Goal: Task Accomplishment & Management: Manage account settings

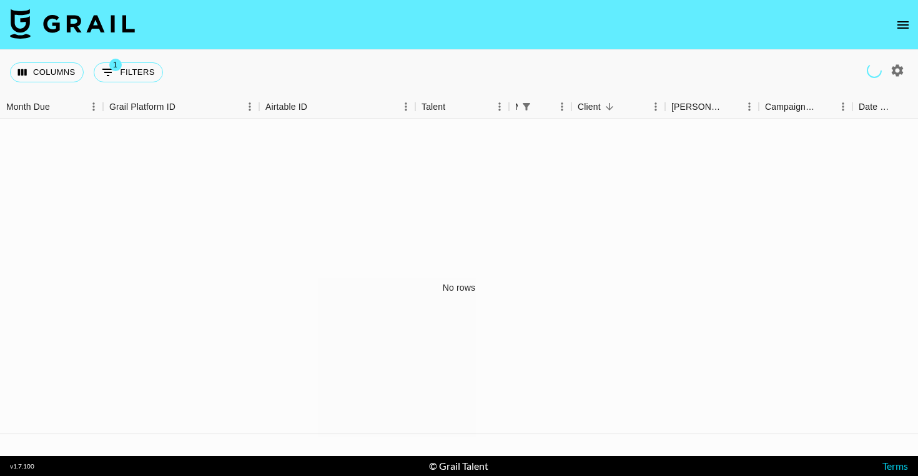
click at [907, 27] on icon "open drawer" at bounding box center [902, 24] width 11 height 7
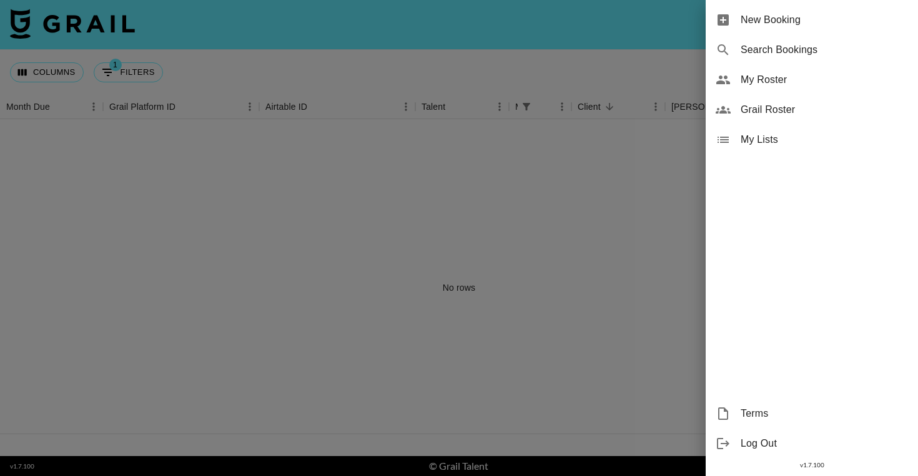
click at [769, 77] on span "My Roster" at bounding box center [823, 79] width 167 height 15
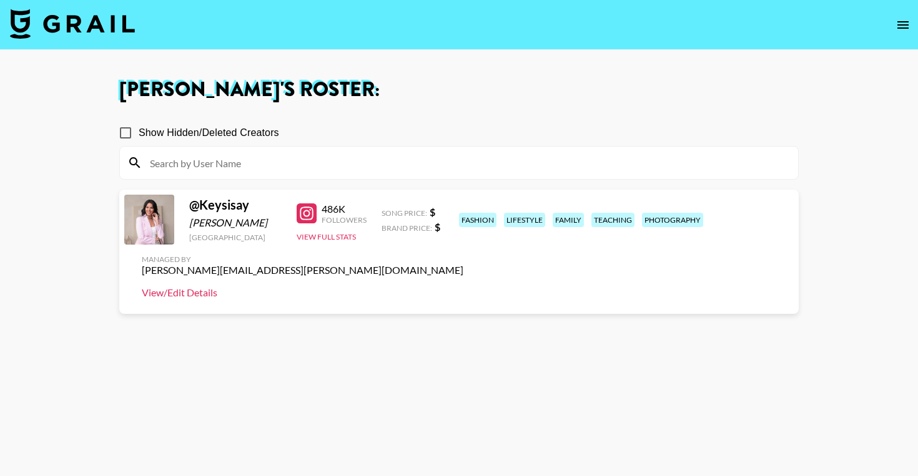
click at [463, 287] on link "View/Edit Details" at bounding box center [303, 293] width 322 height 12
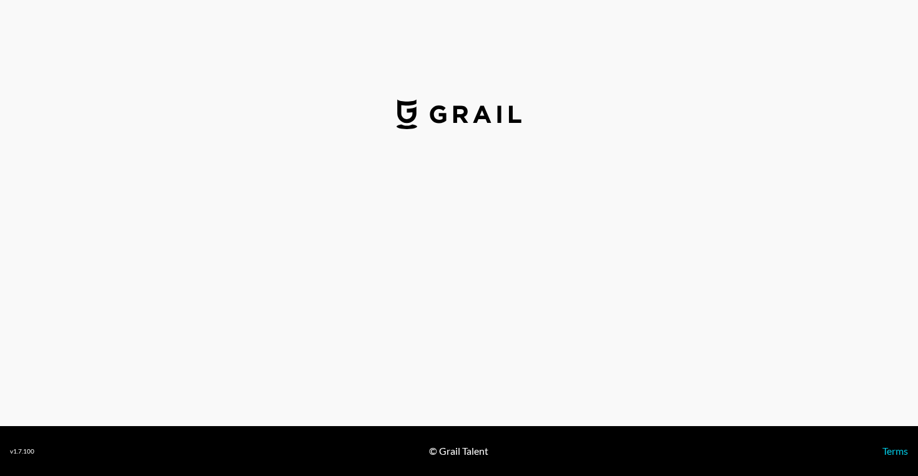
select select "USD"
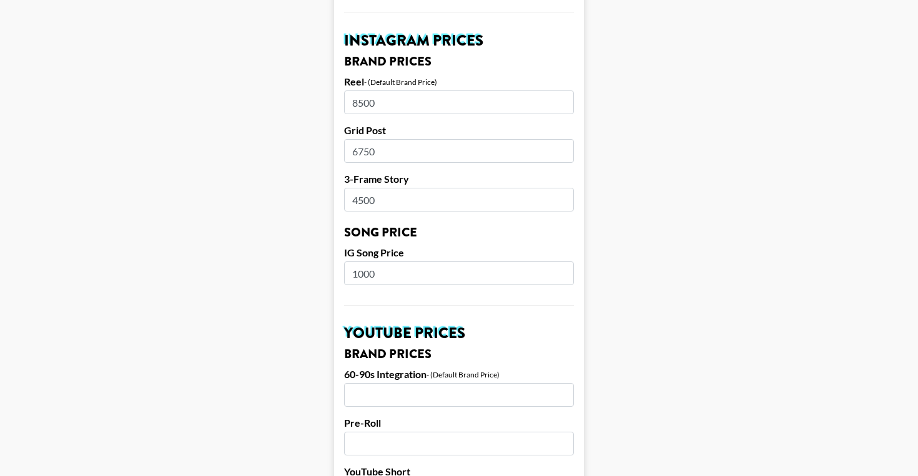
scroll to position [597, 0]
